Goal: Information Seeking & Learning: Learn about a topic

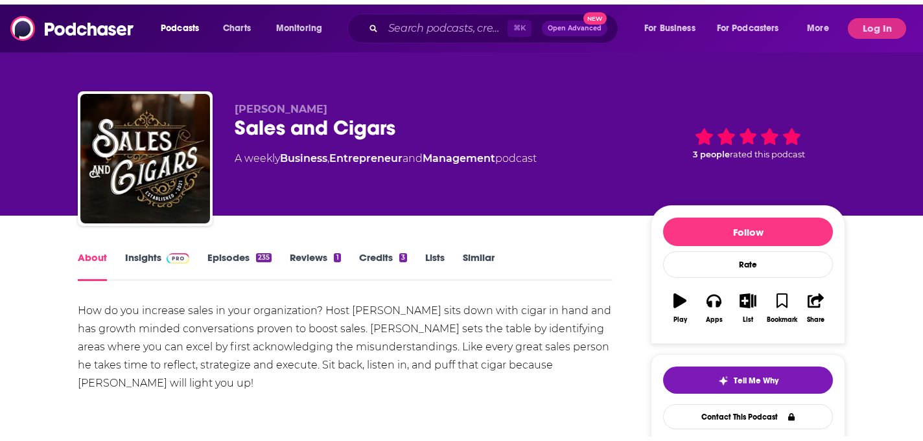
scroll to position [10, 0]
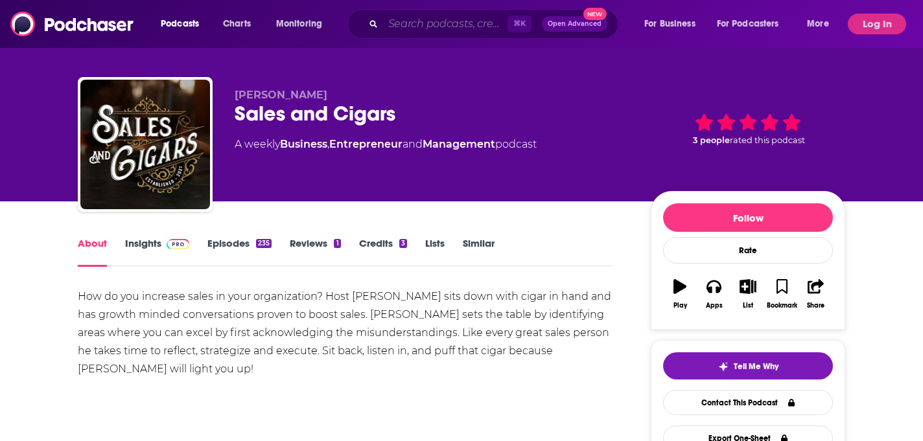
click at [457, 28] on input "Search podcasts, credits, & more..." at bounding box center [445, 24] width 124 height 21
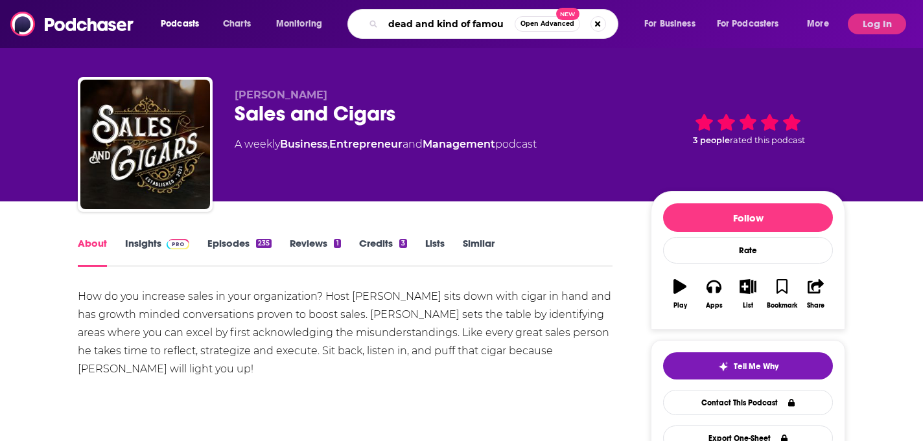
type input "dead and kind of famous"
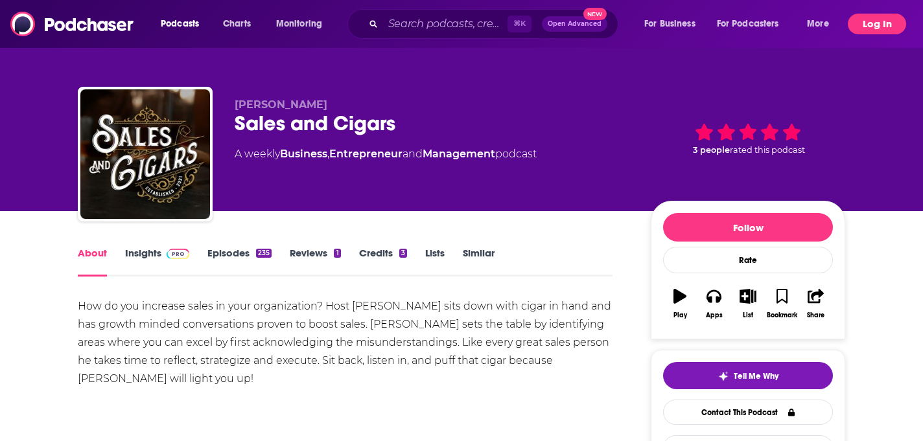
click at [876, 31] on button "Log In" at bounding box center [876, 24] width 58 height 21
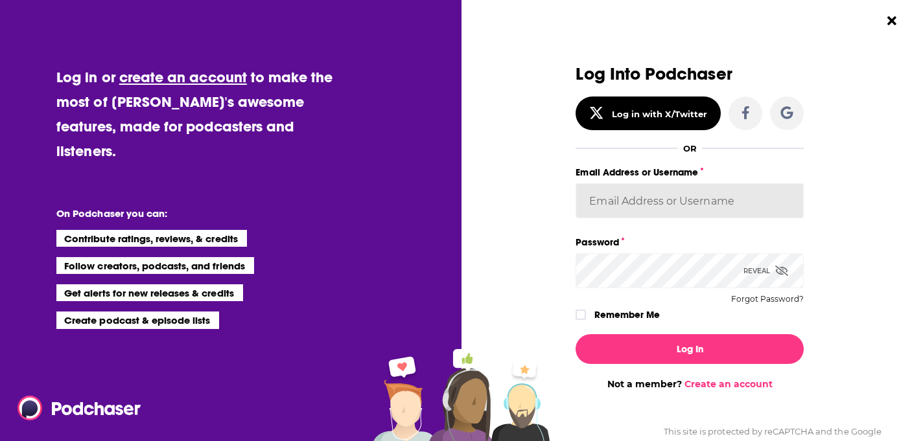
click at [597, 209] on input "Email Address or Username" at bounding box center [689, 200] width 228 height 35
type input "anaresonate"
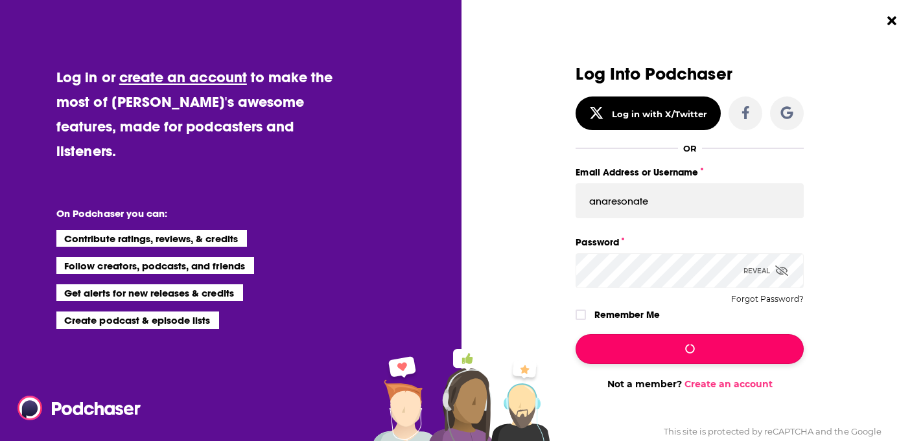
click at [606, 358] on button "Dialog" at bounding box center [689, 349] width 228 height 30
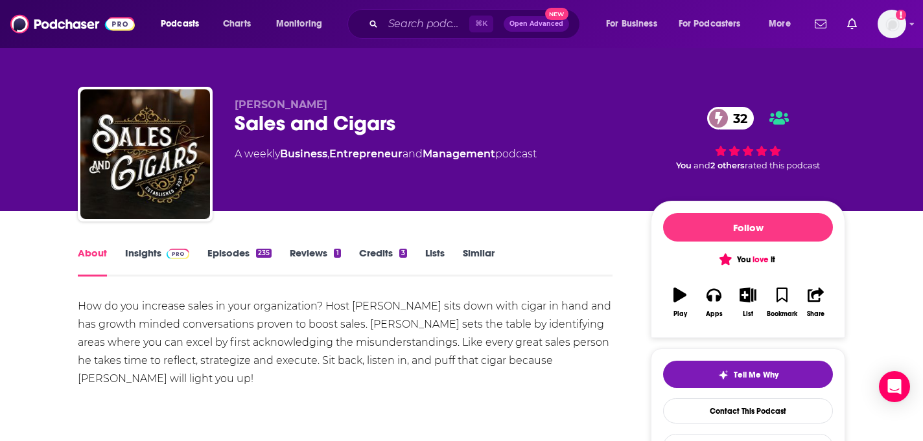
click at [148, 249] on link "Insights" at bounding box center [157, 262] width 64 height 30
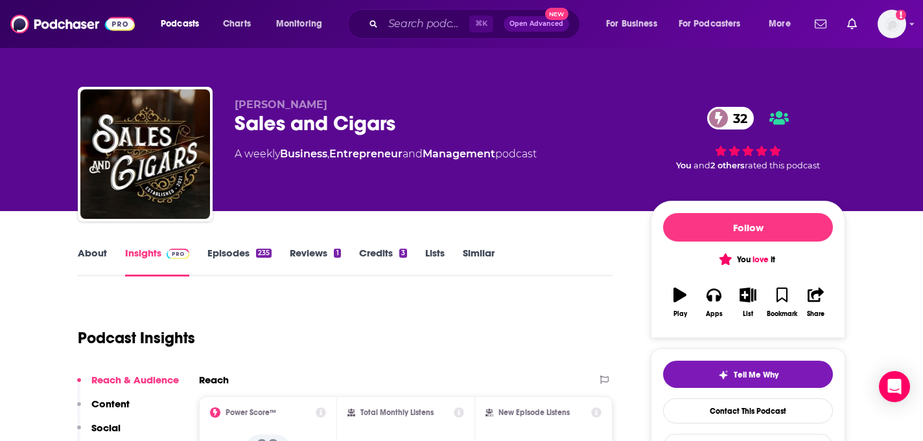
scroll to position [217, 0]
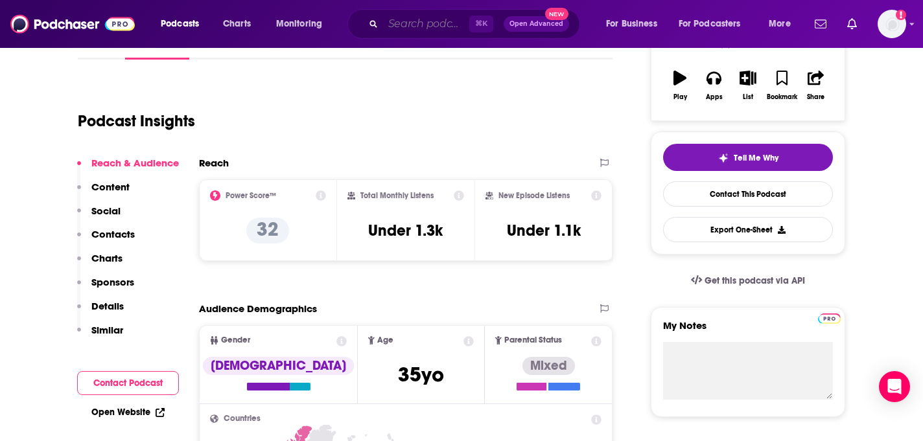
click at [400, 27] on input "Search podcasts, credits, & more..." at bounding box center [426, 24] width 86 height 21
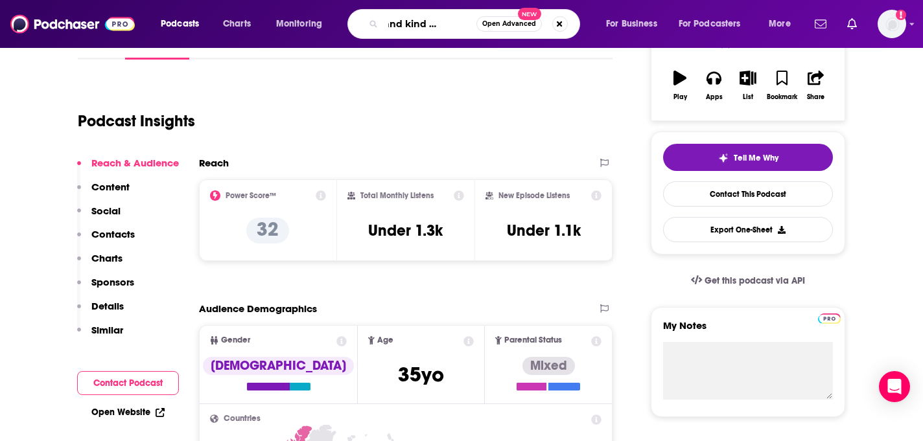
type input "dead and kind of famous"
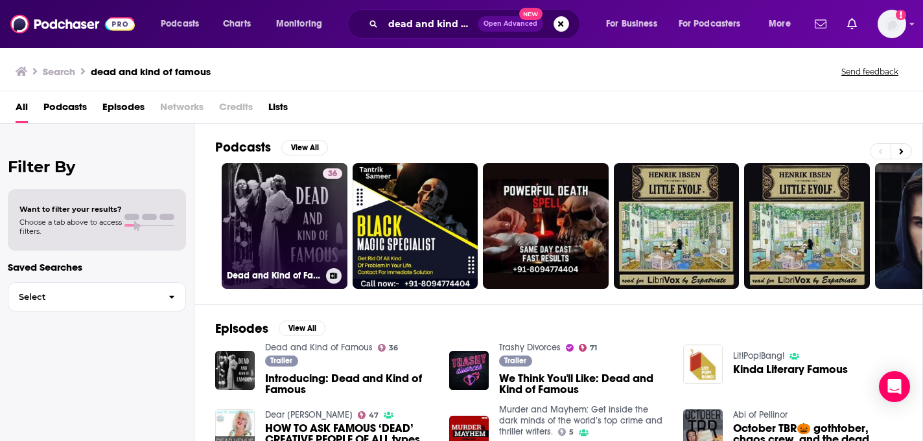
click at [288, 185] on link "36 Dead and Kind of Famous" at bounding box center [285, 226] width 126 height 126
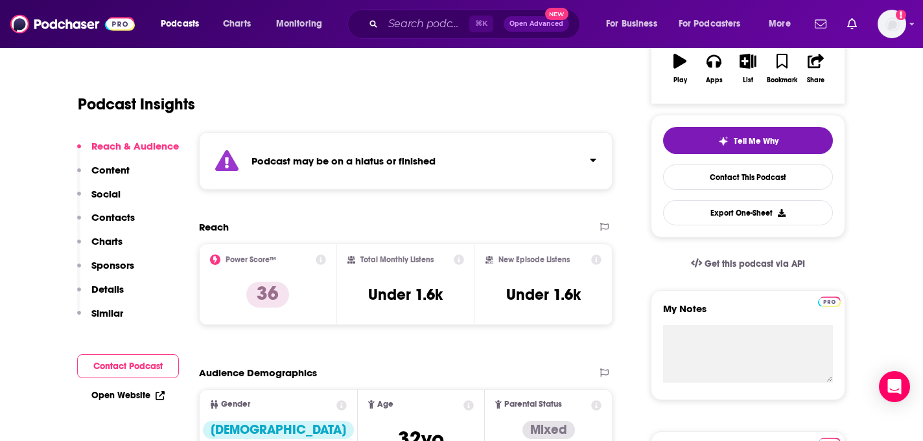
scroll to position [236, 0]
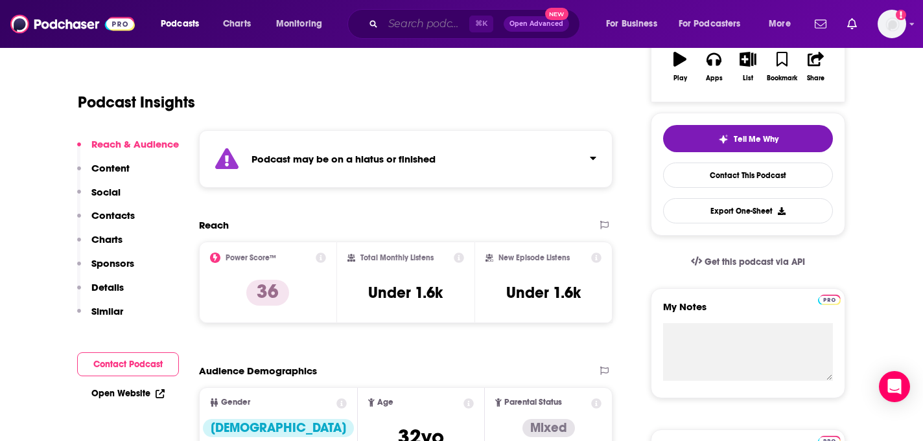
click at [391, 25] on input "Search podcasts, credits, & more..." at bounding box center [426, 24] width 86 height 21
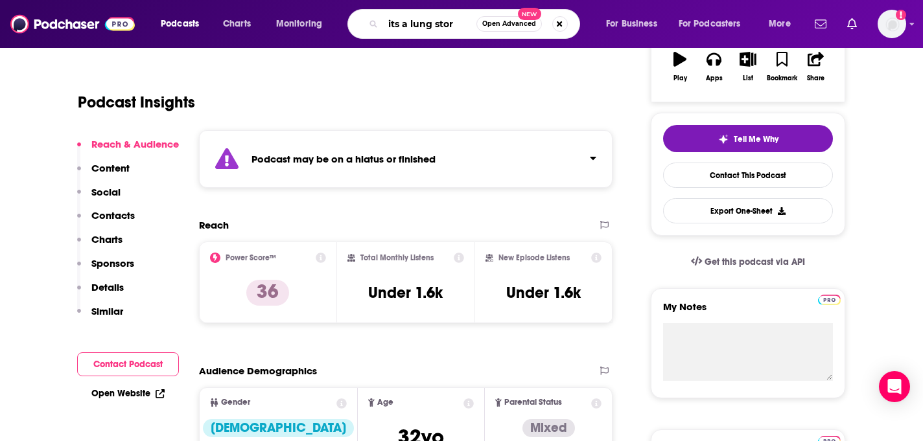
type input "its a lung story"
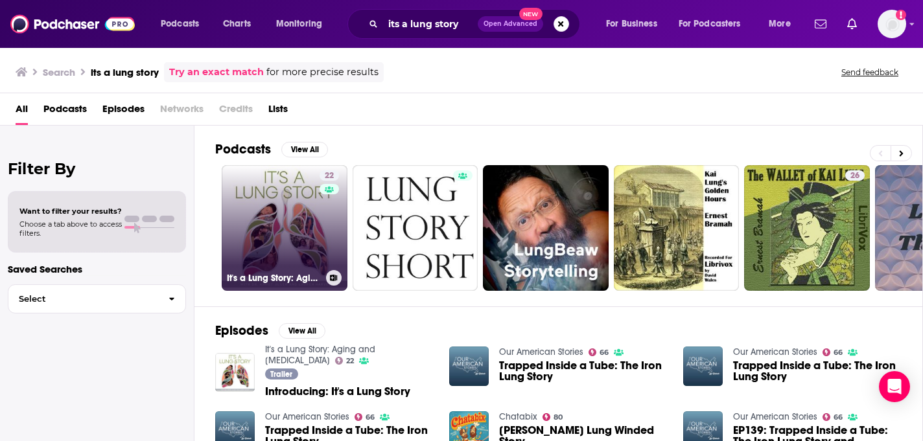
click at [296, 231] on link "22 It's a Lung Story: Aging and [MEDICAL_DATA]" at bounding box center [285, 228] width 126 height 126
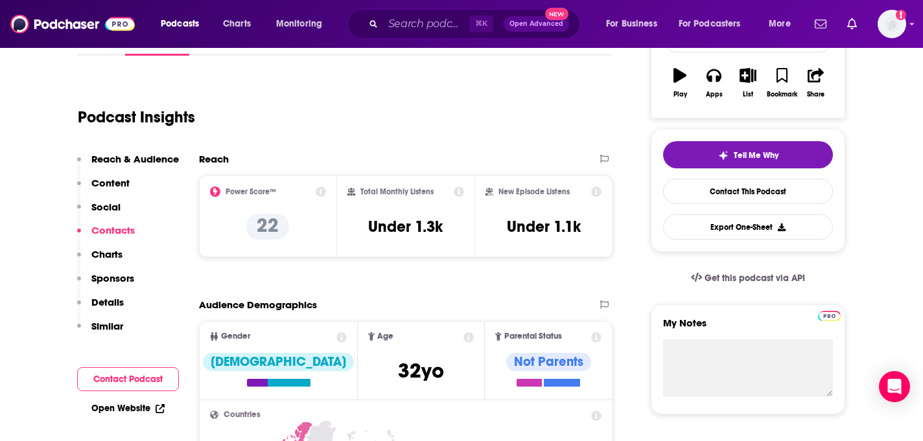
scroll to position [109, 0]
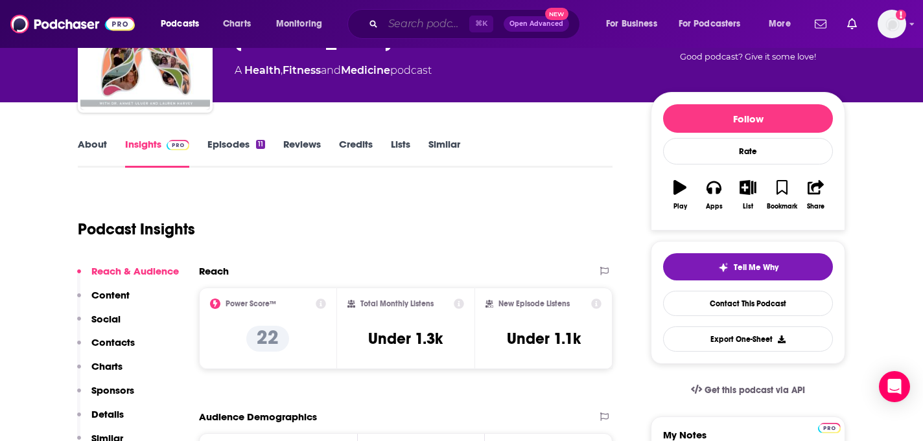
click at [408, 30] on input "Search podcasts, credits, & more..." at bounding box center [426, 24] width 86 height 21
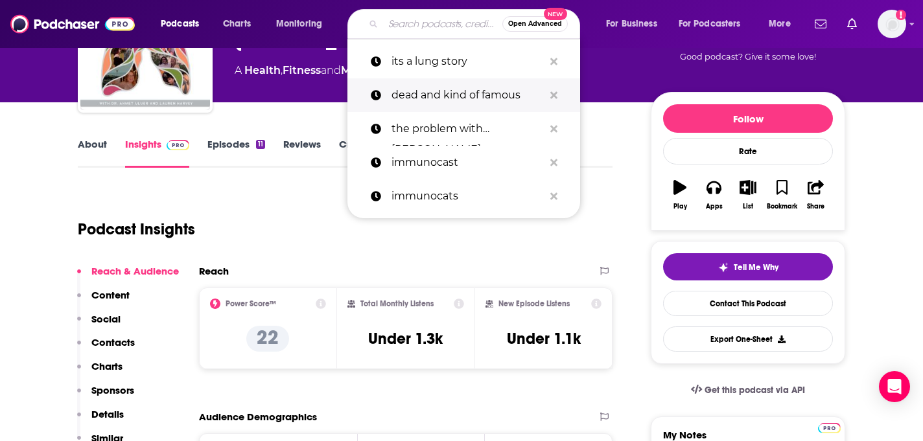
click at [414, 97] on p "dead and kind of famous" at bounding box center [467, 95] width 152 height 34
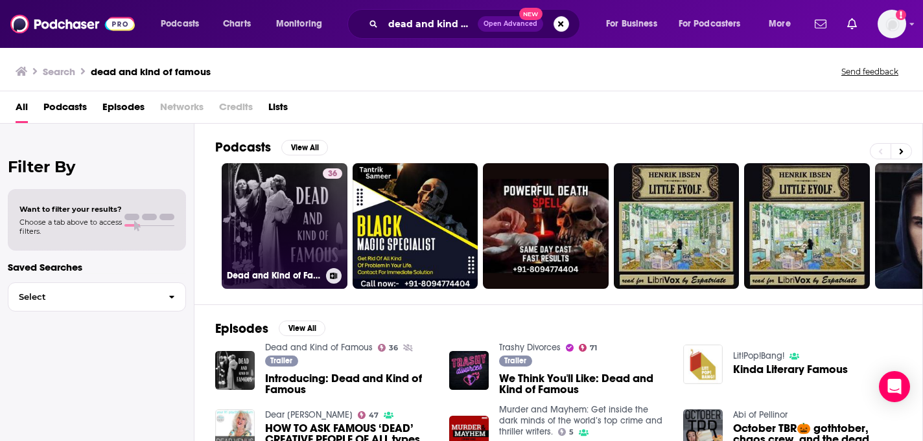
click at [276, 210] on link "36 Dead and Kind of Famous" at bounding box center [285, 226] width 126 height 126
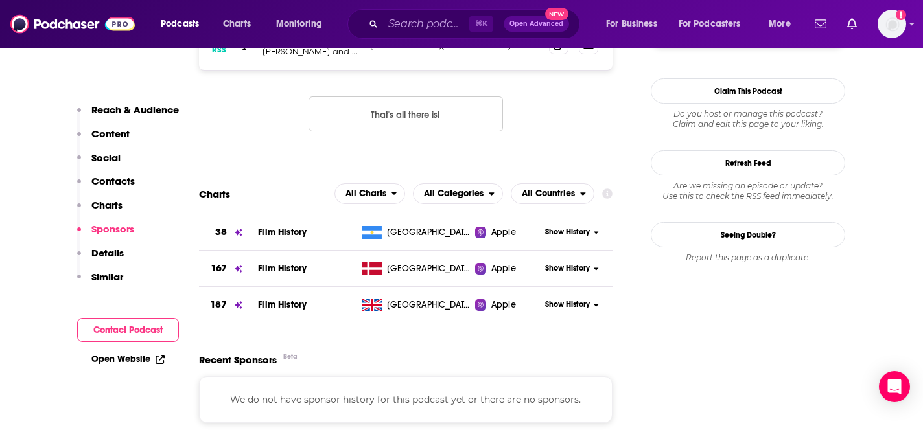
scroll to position [1120, 0]
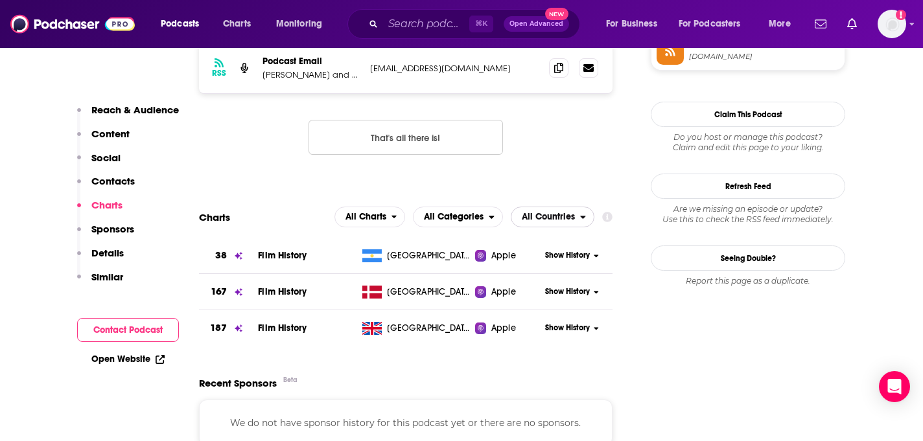
click at [549, 225] on span "All Countries" at bounding box center [545, 218] width 69 height 22
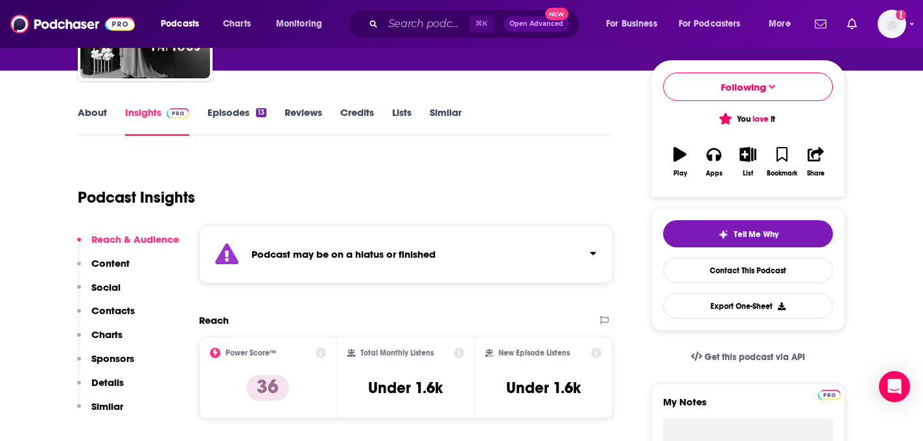
scroll to position [0, 0]
